Goal: Task Accomplishment & Management: Manage account settings

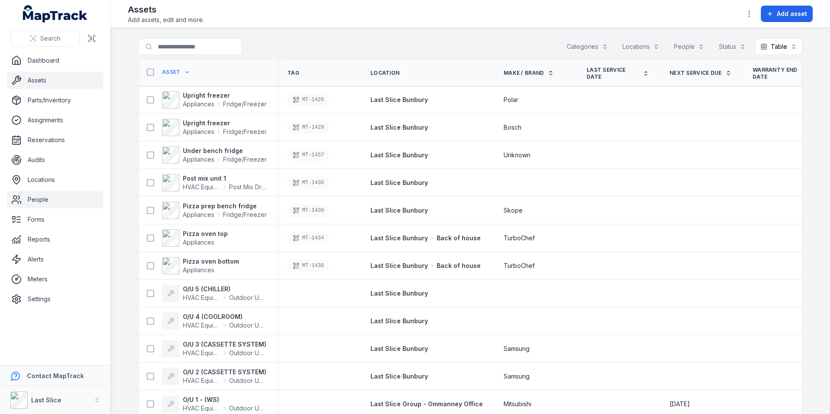
drag, startPoint x: 36, startPoint y: 202, endPoint x: 44, endPoint y: 201, distance: 7.8
click at [37, 202] on link "People" at bounding box center [55, 199] width 96 height 17
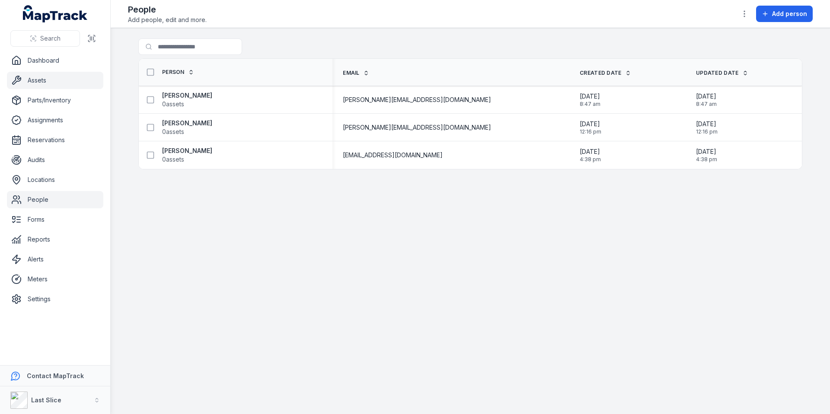
click at [63, 77] on link "Assets" at bounding box center [55, 80] width 96 height 17
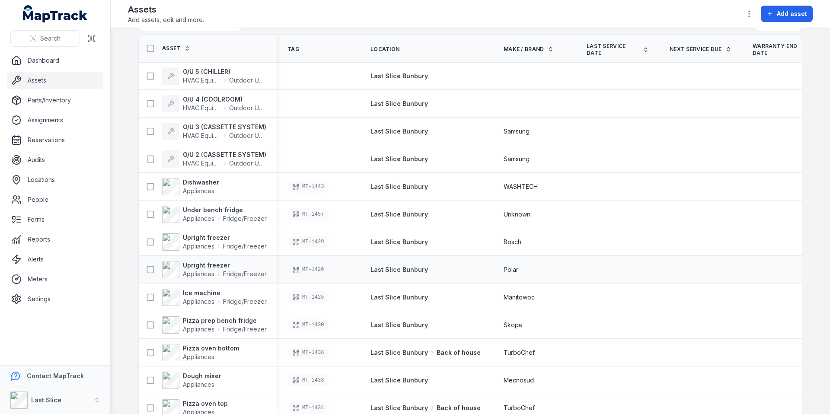
scroll to position [25, 0]
click at [222, 321] on strong "Pizza prep bench fridge" at bounding box center [225, 320] width 84 height 9
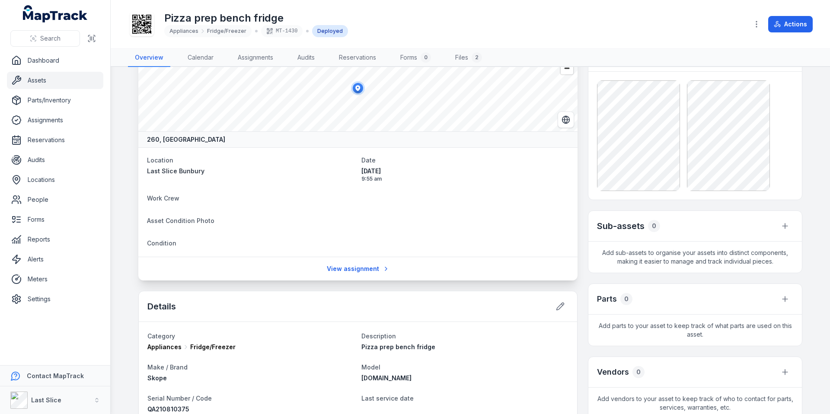
scroll to position [31, 0]
click at [470, 58] on link "Files 2" at bounding box center [469, 58] width 41 height 18
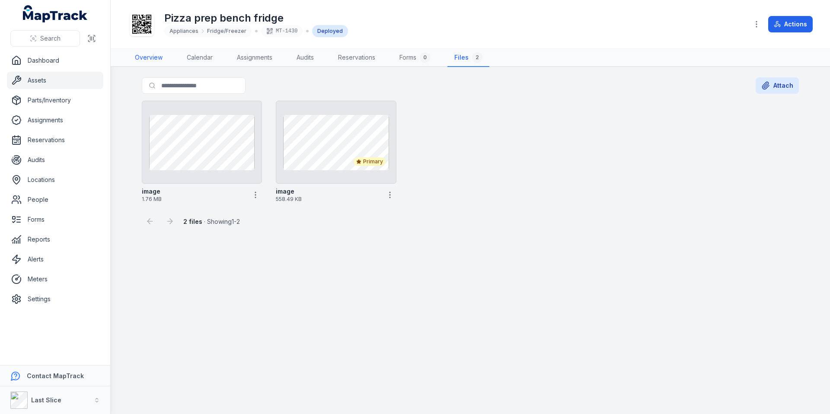
click at [148, 58] on link "Overview" at bounding box center [149, 58] width 42 height 18
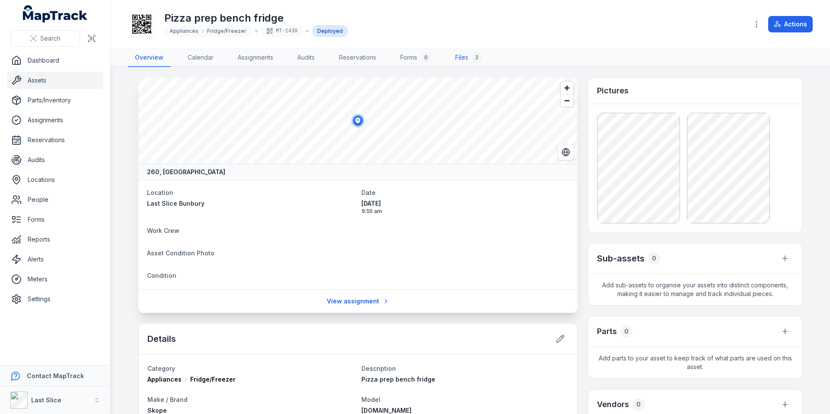
click at [463, 58] on link "Files 2" at bounding box center [469, 58] width 41 height 18
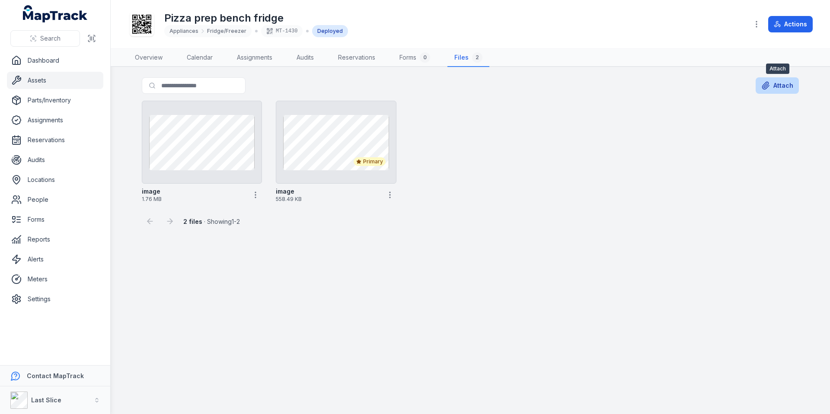
click at [788, 85] on button "Attach" at bounding box center [777, 85] width 43 height 16
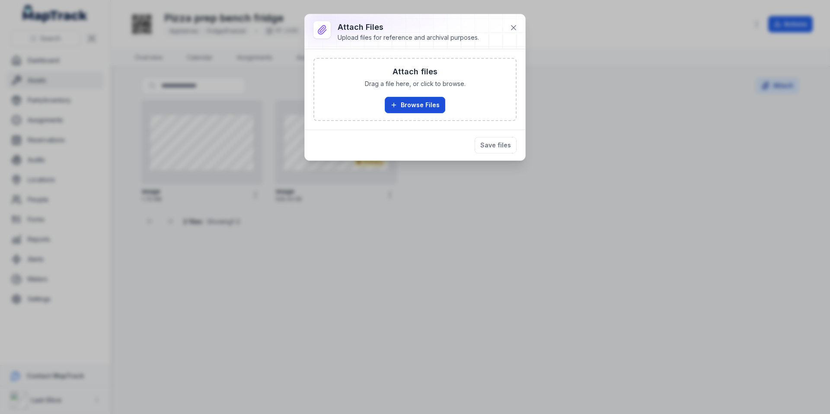
click at [420, 106] on button "Browse Files" at bounding box center [415, 105] width 61 height 16
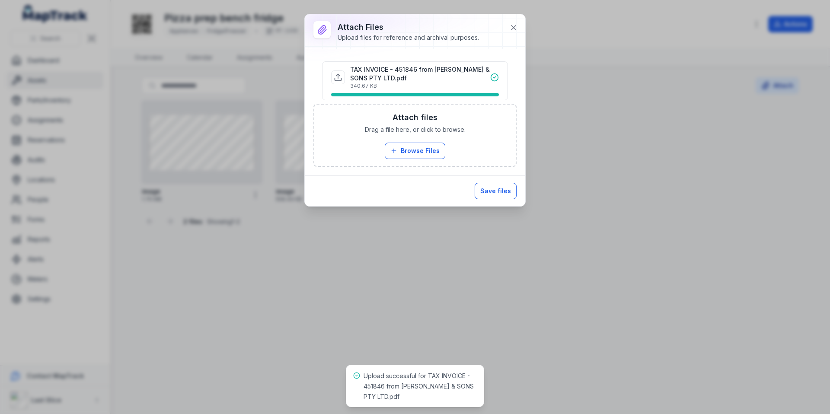
click at [501, 190] on button "Save files" at bounding box center [496, 191] width 42 height 16
